Goal: Task Accomplishment & Management: Manage account settings

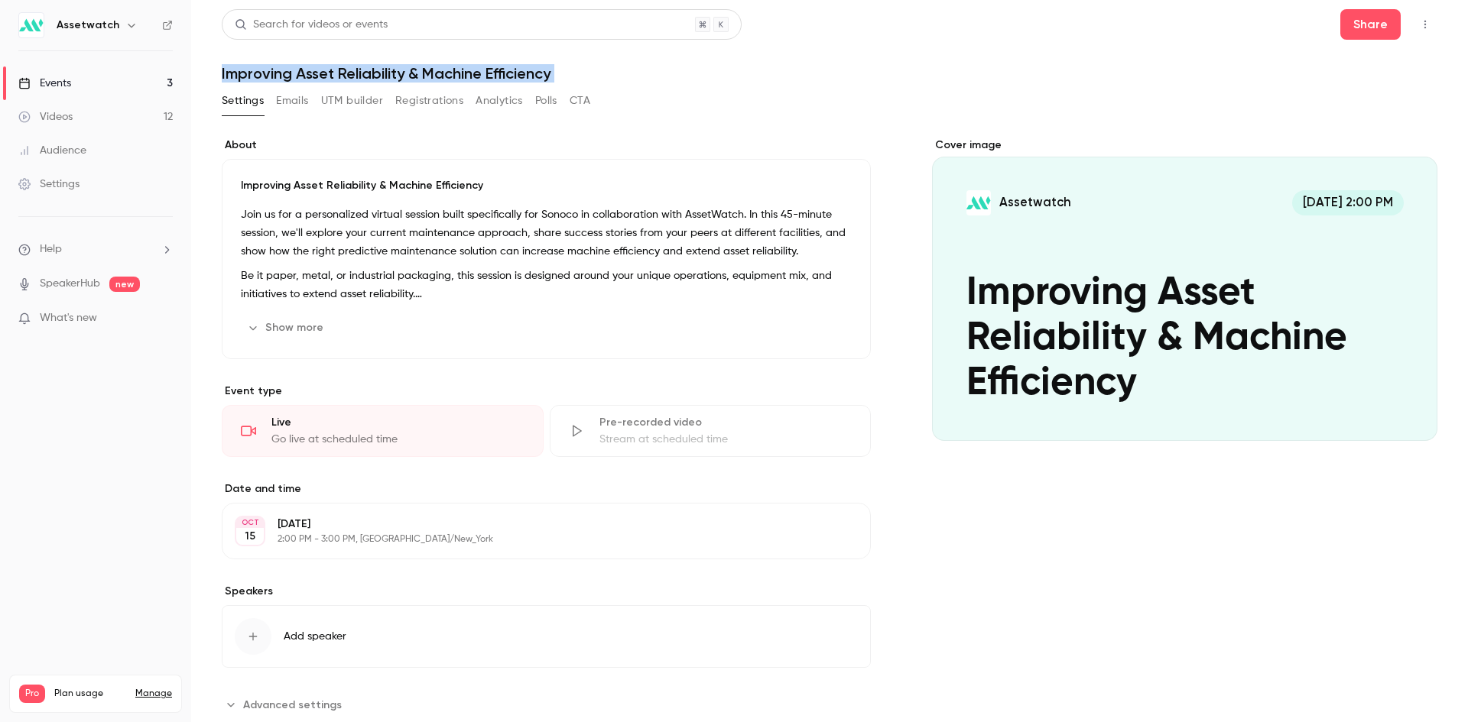
click at [297, 93] on button "Emails" at bounding box center [292, 101] width 32 height 24
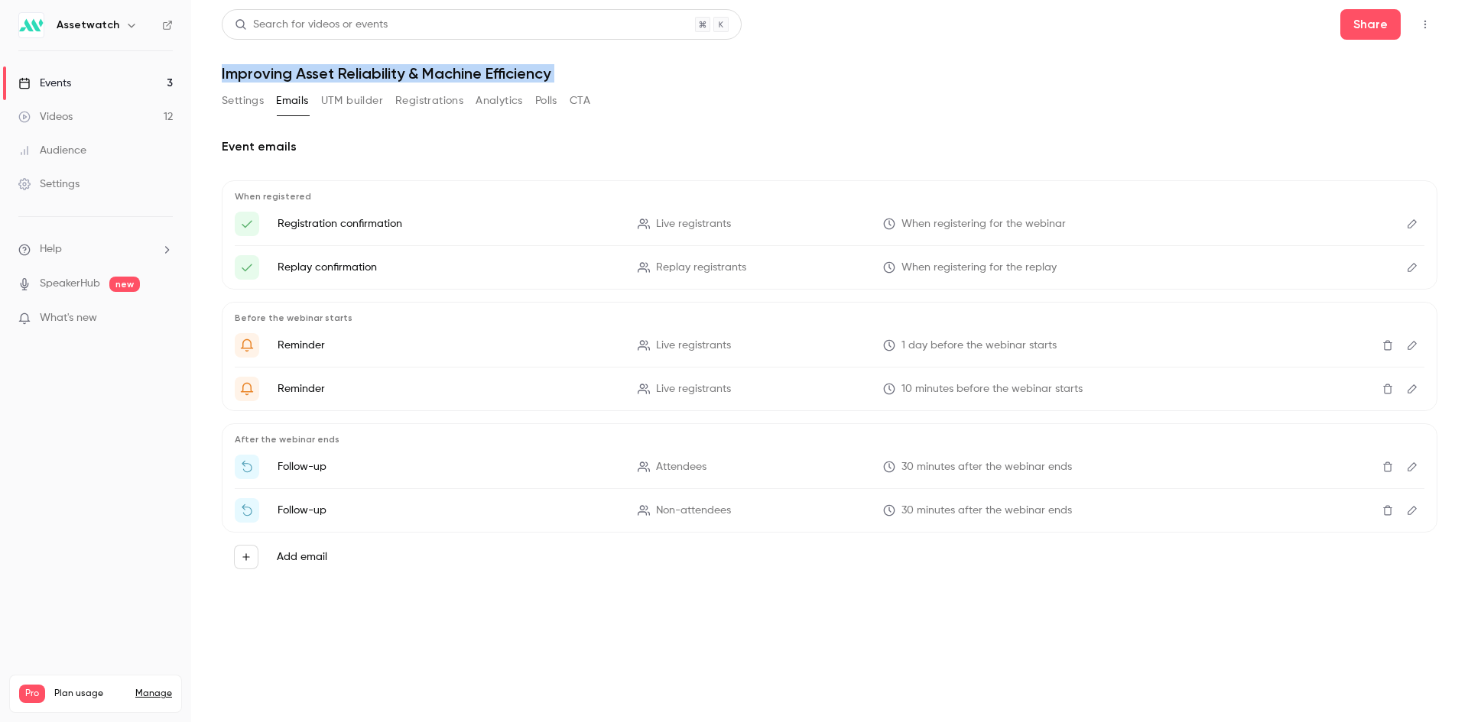
click at [1414, 222] on icon "Edit" at bounding box center [1412, 224] width 12 height 11
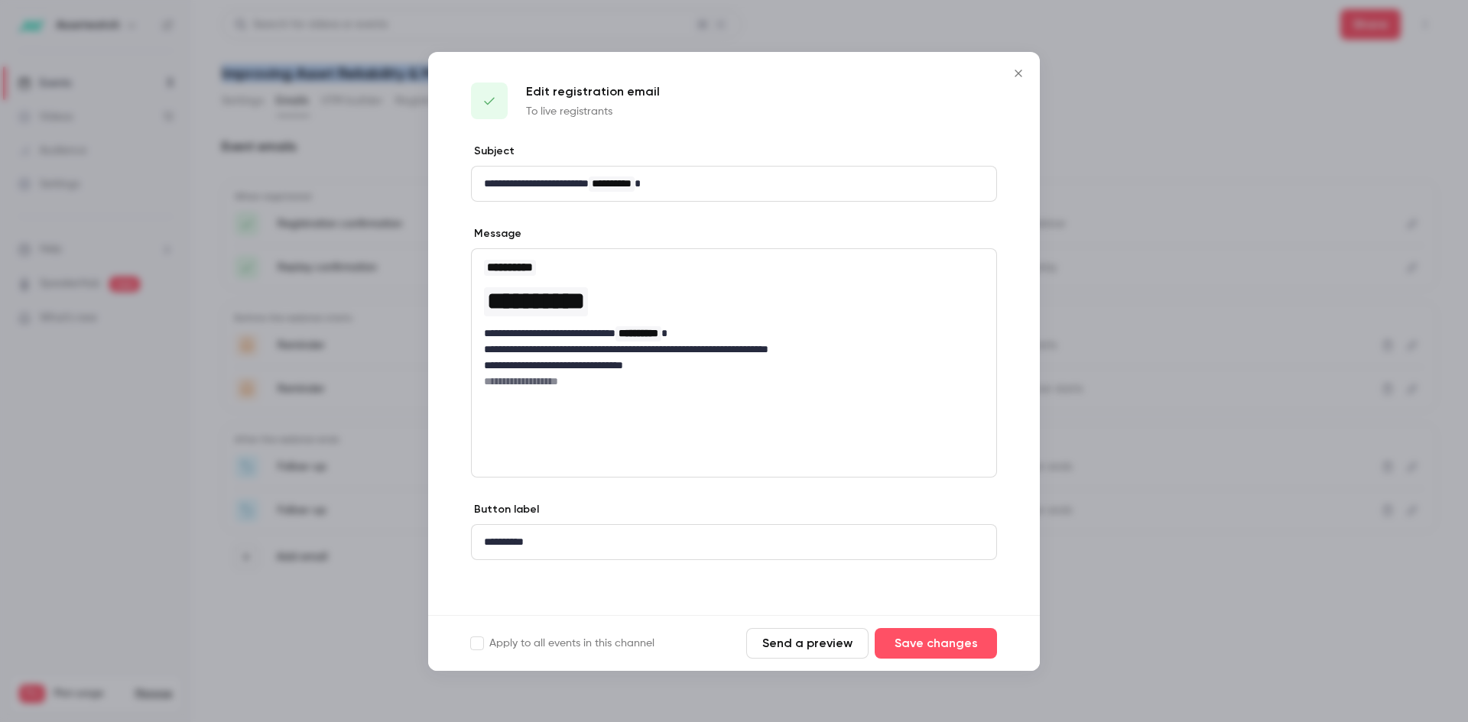
click at [1004, 69] on button "Close" at bounding box center [1018, 73] width 31 height 31
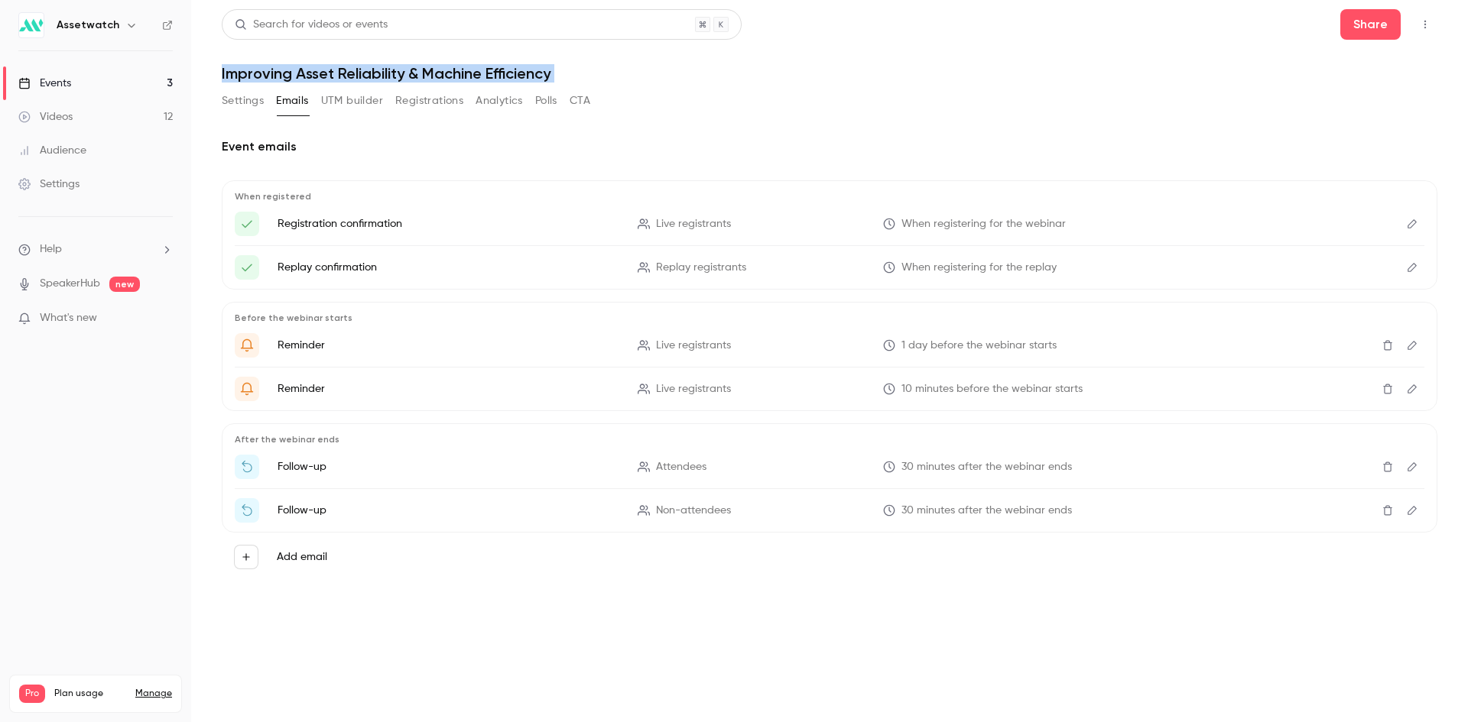
click at [83, 79] on link "Events 3" at bounding box center [95, 83] width 191 height 34
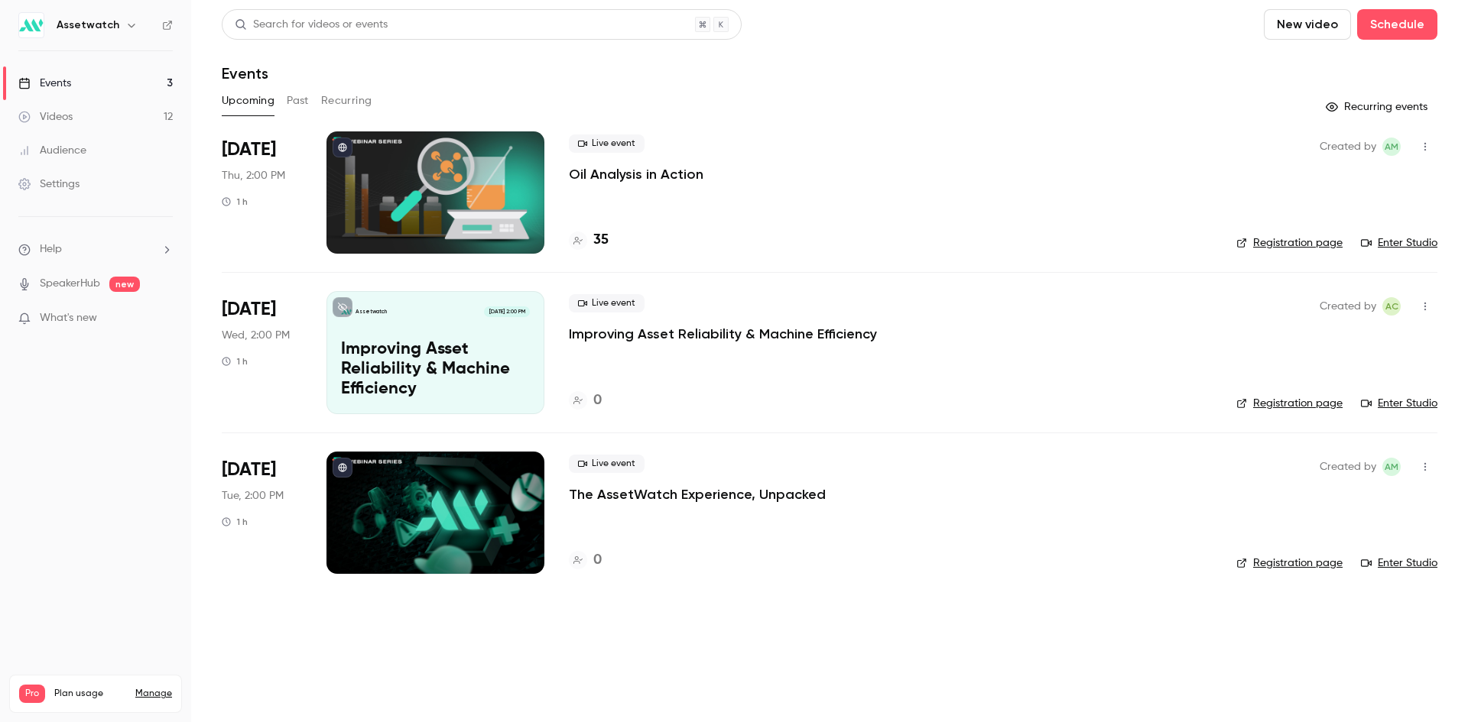
click at [602, 175] on p "Oil Analysis in Action" at bounding box center [636, 174] width 135 height 18
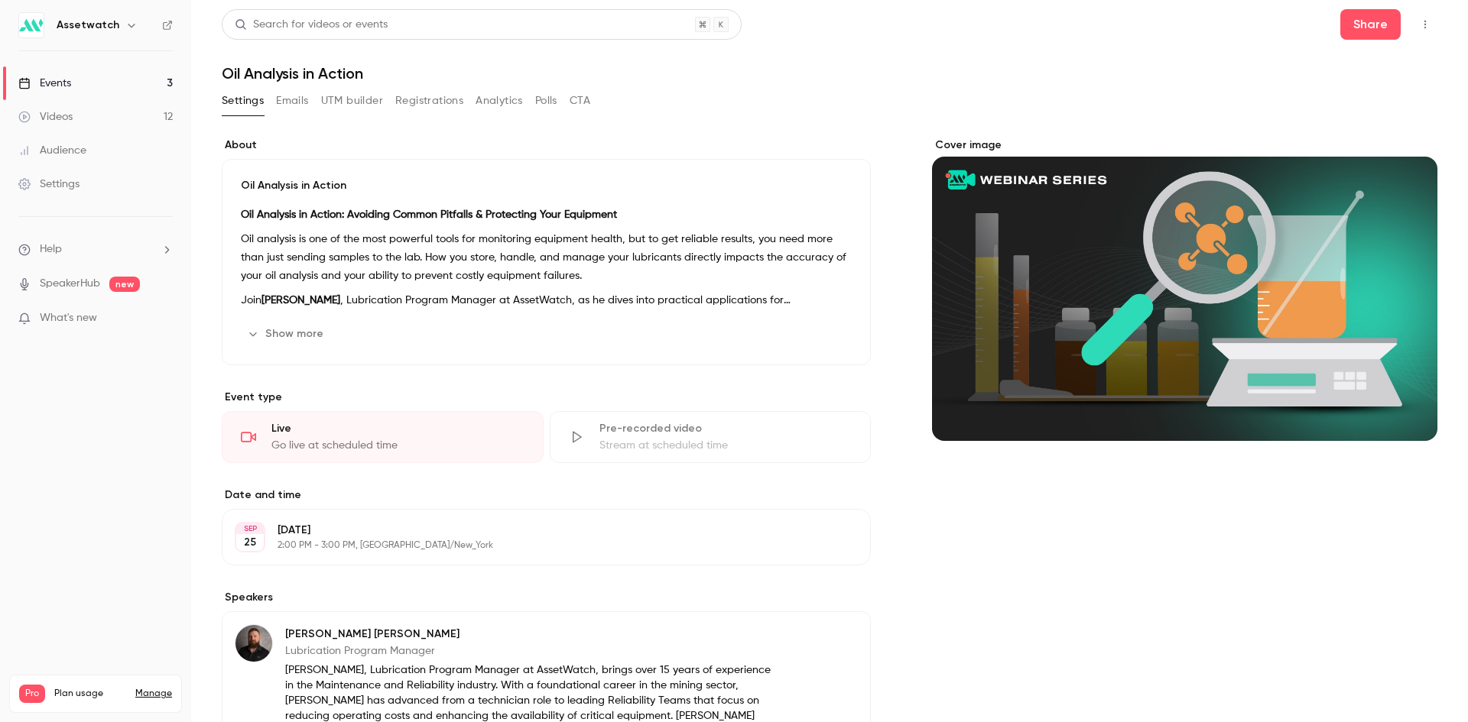
click at [284, 100] on button "Emails" at bounding box center [292, 101] width 32 height 24
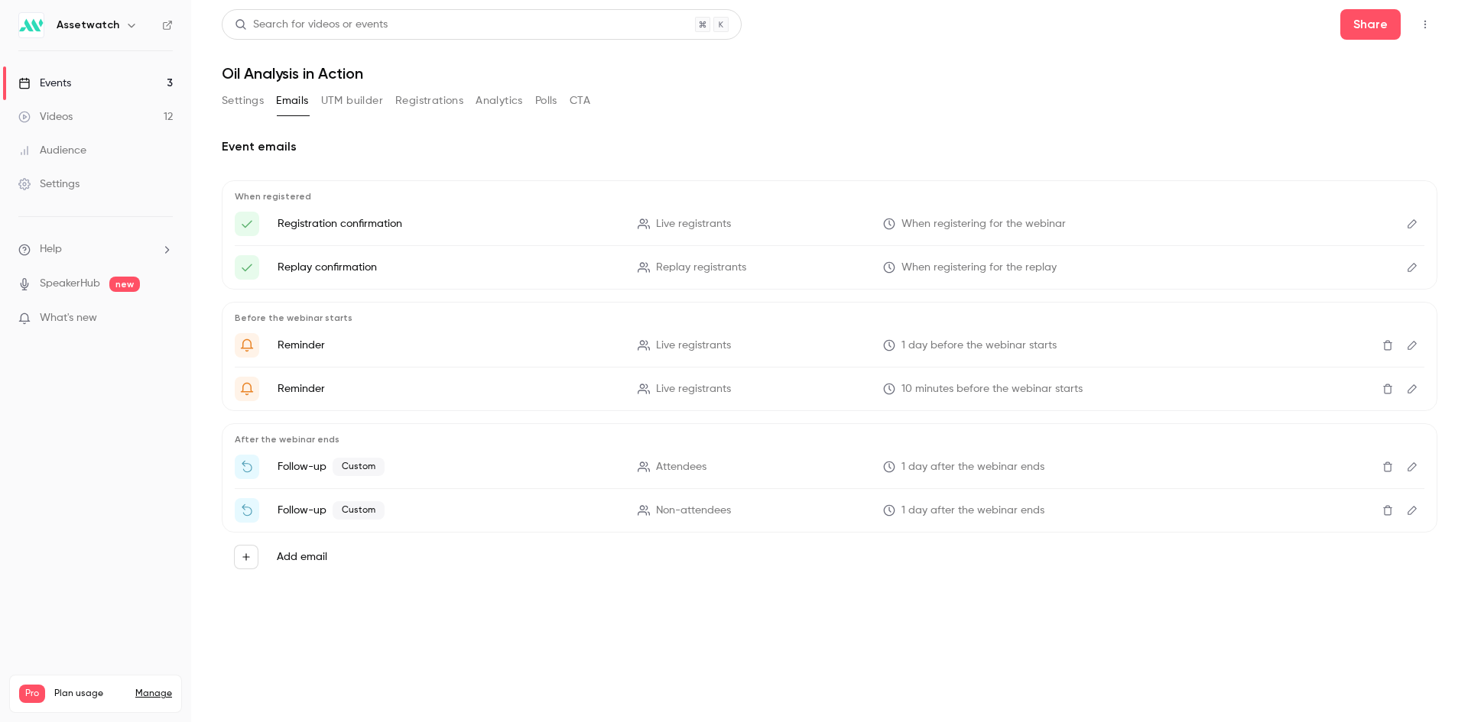
click at [1407, 227] on icon "Edit" at bounding box center [1412, 224] width 12 height 11
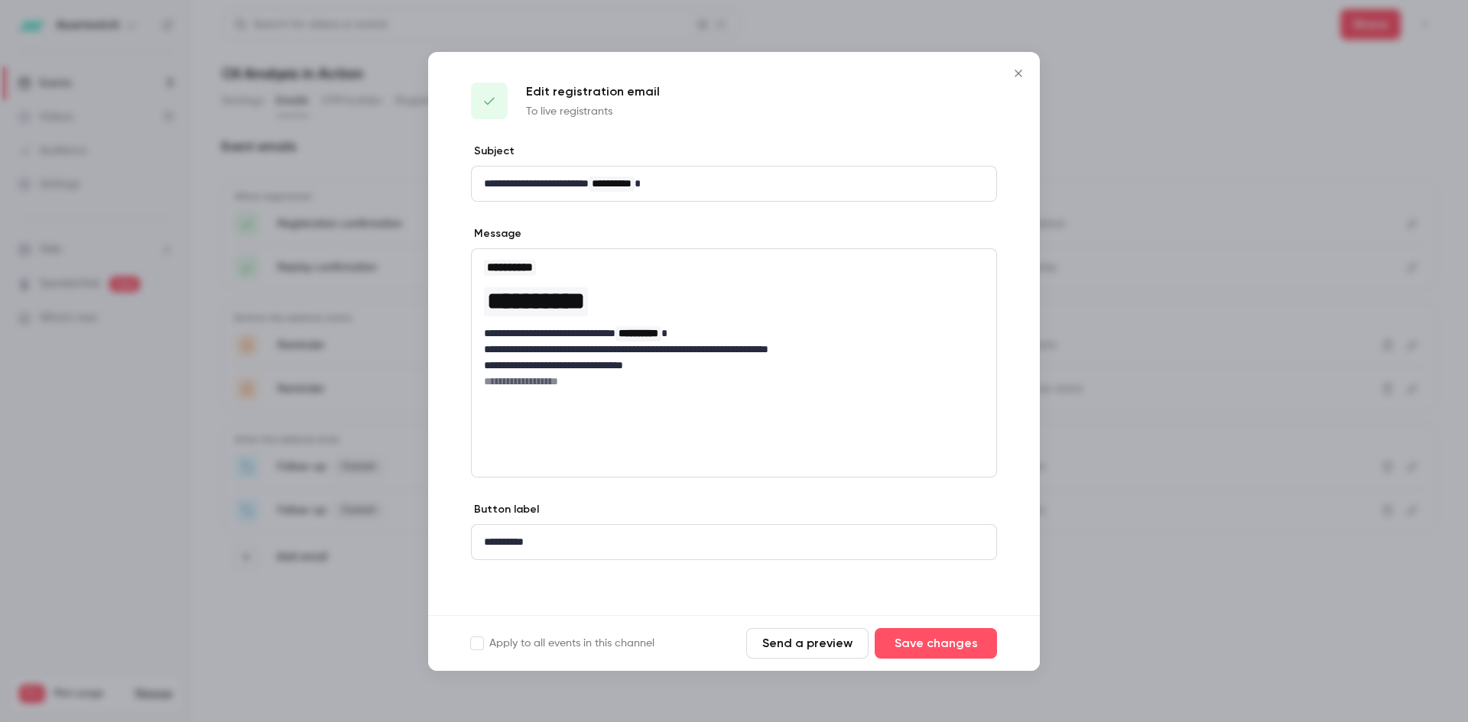
click at [1011, 79] on icon "Close" at bounding box center [1018, 73] width 18 height 12
